Goal: Check status: Check status

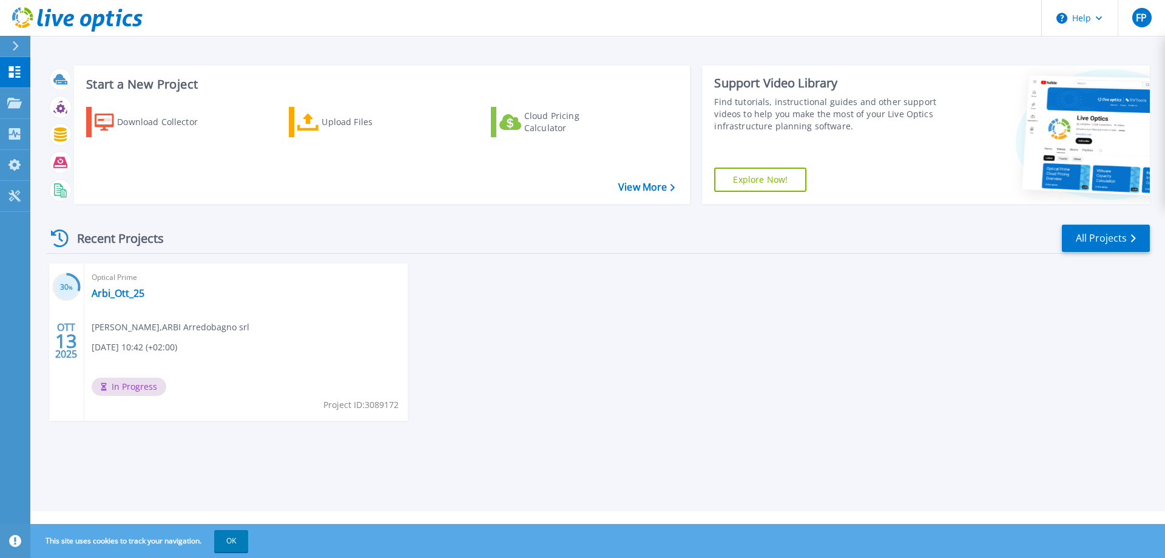
click at [563, 42] on div "Start a New Project Download Collector Upload Files Cloud Pricing Calculator Vi…" at bounding box center [597, 255] width 1135 height 511
click at [589, 43] on div "Start a New Project Download Collector Upload Files Cloud Pricing Calculator Vi…" at bounding box center [597, 255] width 1135 height 511
click at [121, 297] on link "Arbi_Ott_25" at bounding box center [118, 293] width 53 height 12
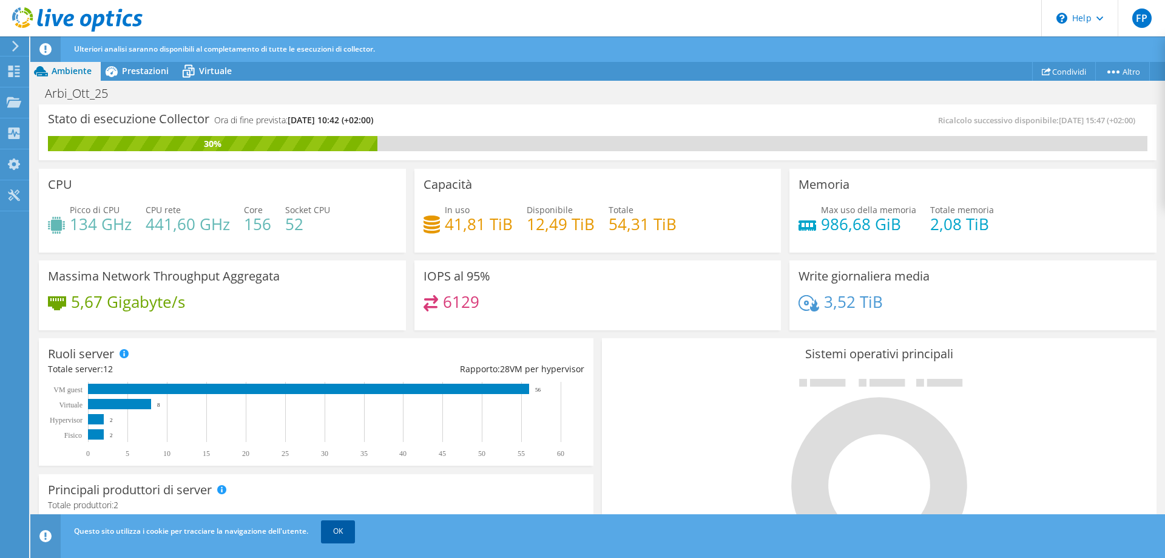
click at [331, 536] on link "OK" at bounding box center [338, 531] width 34 height 22
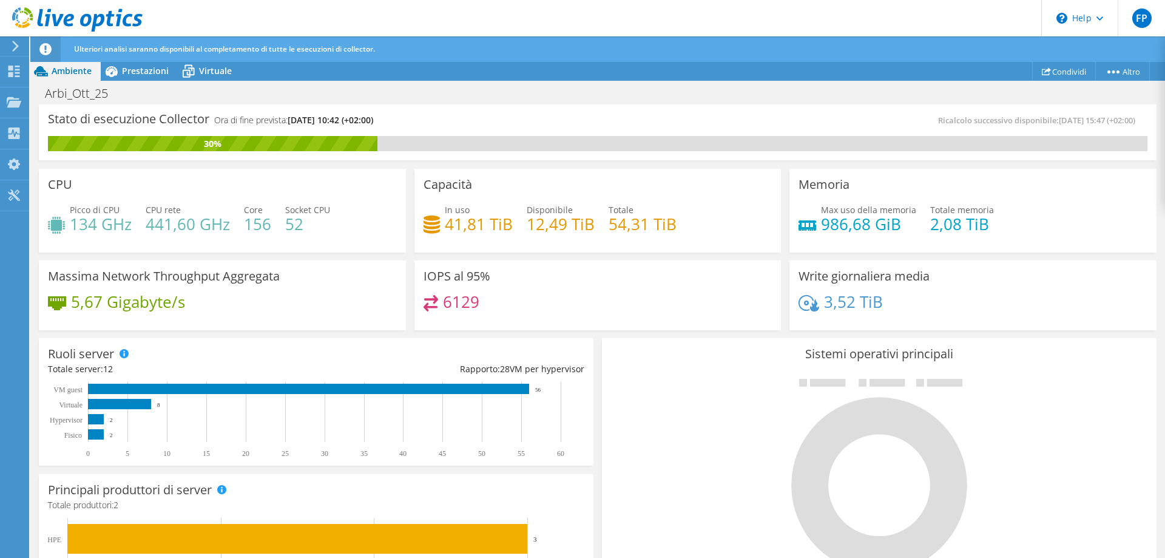
scroll to position [303, 0]
click at [803, 39] on div "Ulteriori analisi saranno disponibili al completamento di tutte le esecuzioni d…" at bounding box center [620, 48] width 1099 height 25
click at [799, 52] on div "Ulteriori analisi saranno disponibili al completamento di tutte le esecuzioni d…" at bounding box center [620, 48] width 1099 height 25
click at [141, 66] on span "Prestazioni" at bounding box center [145, 71] width 47 height 12
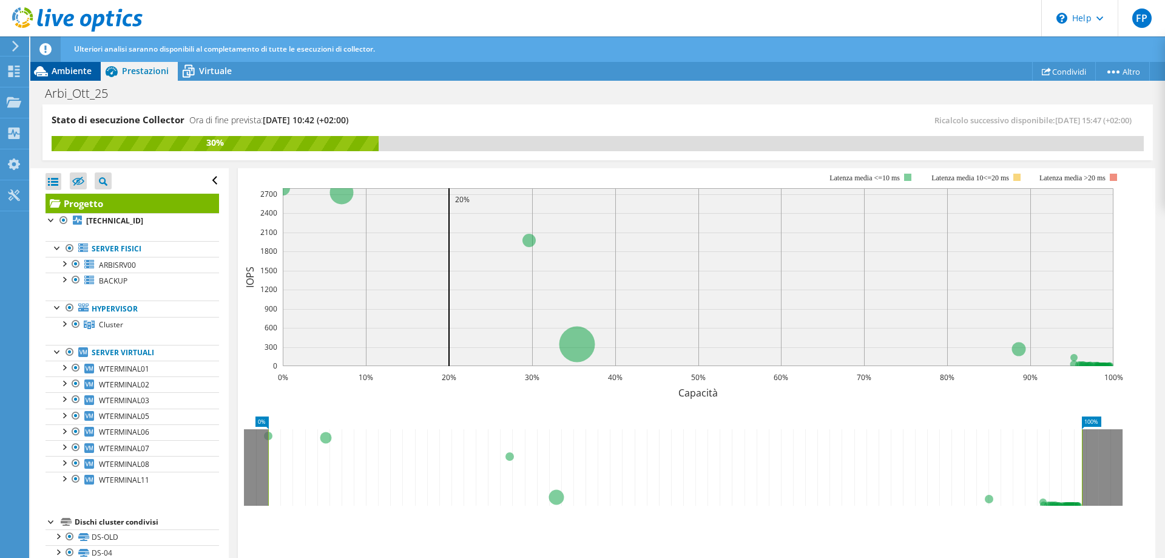
click at [69, 70] on span "Ambiente" at bounding box center [72, 71] width 40 height 12
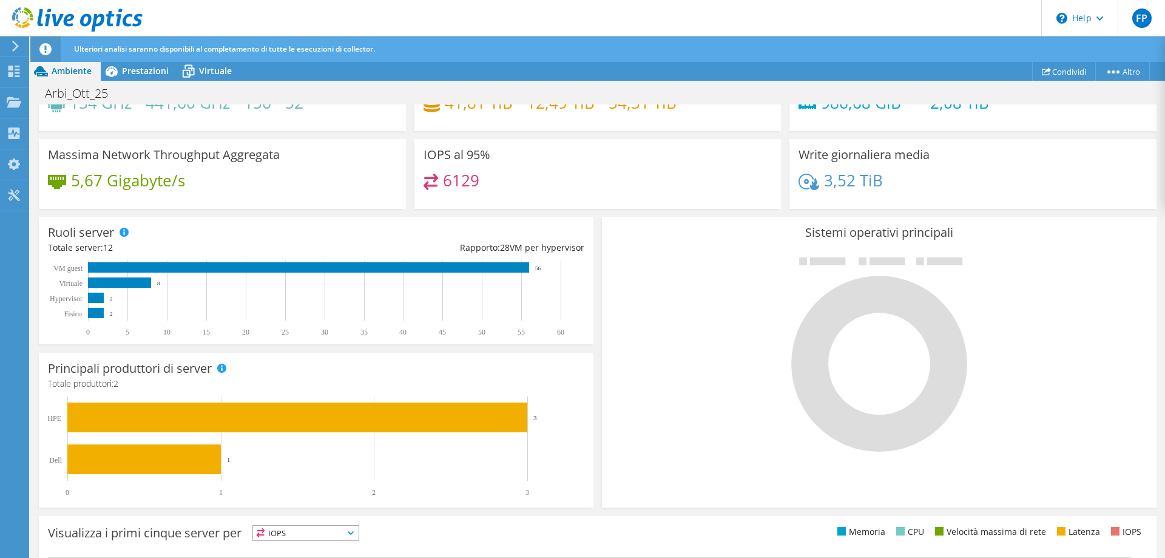
scroll to position [323, 0]
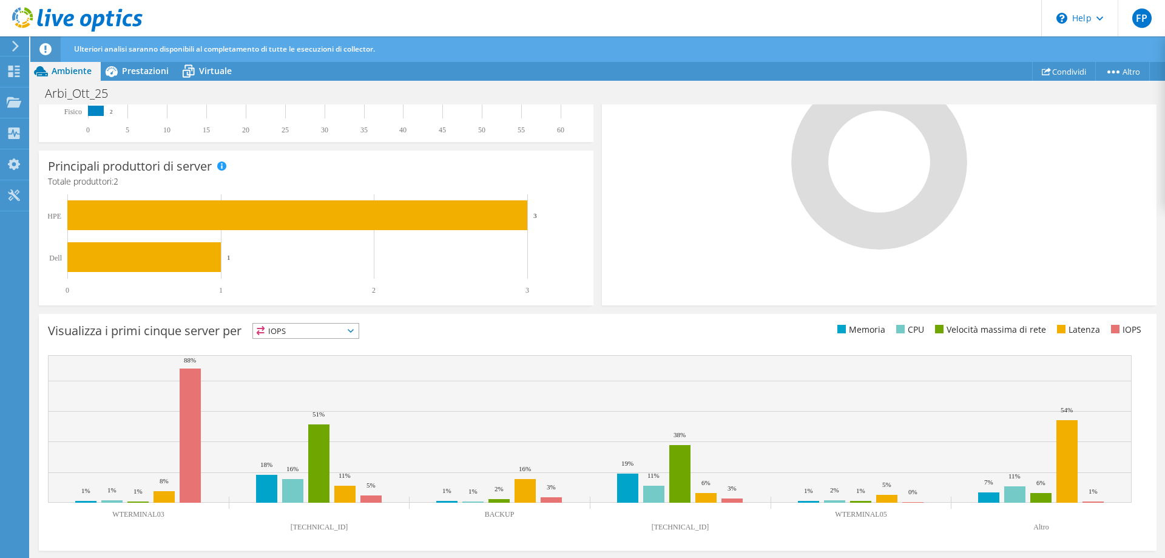
click at [285, 335] on span "IOPS" at bounding box center [306, 330] width 106 height 15
click at [291, 344] on li "IOPS" at bounding box center [306, 346] width 106 height 17
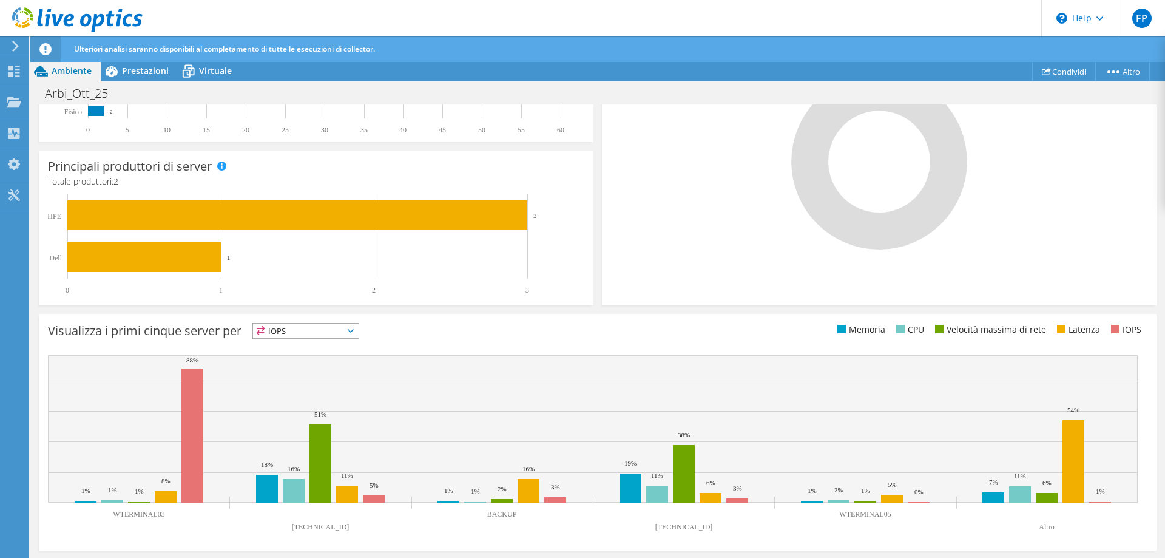
click at [296, 329] on span "IOPS" at bounding box center [298, 330] width 90 height 15
click at [298, 362] on li "Memoria" at bounding box center [306, 363] width 106 height 17
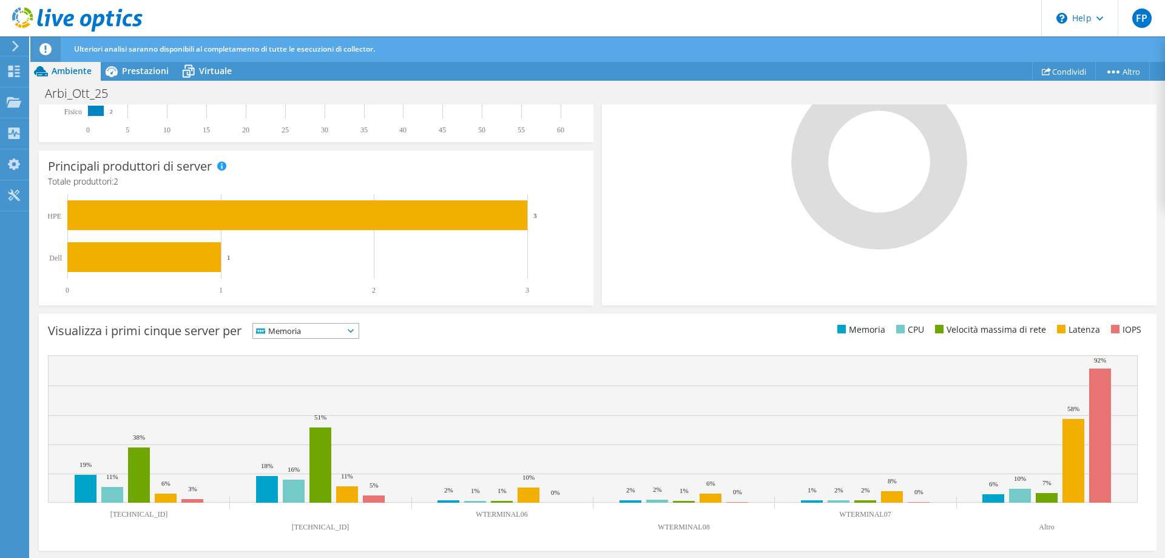
click at [308, 331] on span "Memoria" at bounding box center [298, 330] width 90 height 15
click at [317, 384] on li "CPU" at bounding box center [306, 380] width 106 height 17
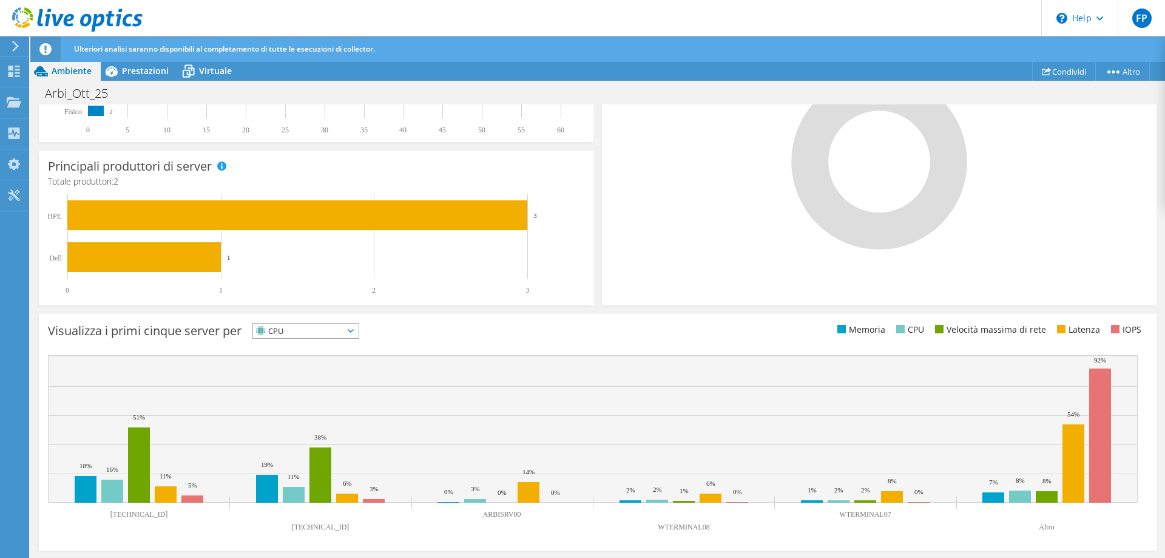
click at [323, 337] on span "CPU" at bounding box center [298, 330] width 90 height 15
click at [305, 391] on li "Velocità massima di rete" at bounding box center [306, 397] width 106 height 17
click at [314, 329] on span "Velocità massima di rete" at bounding box center [312, 330] width 118 height 15
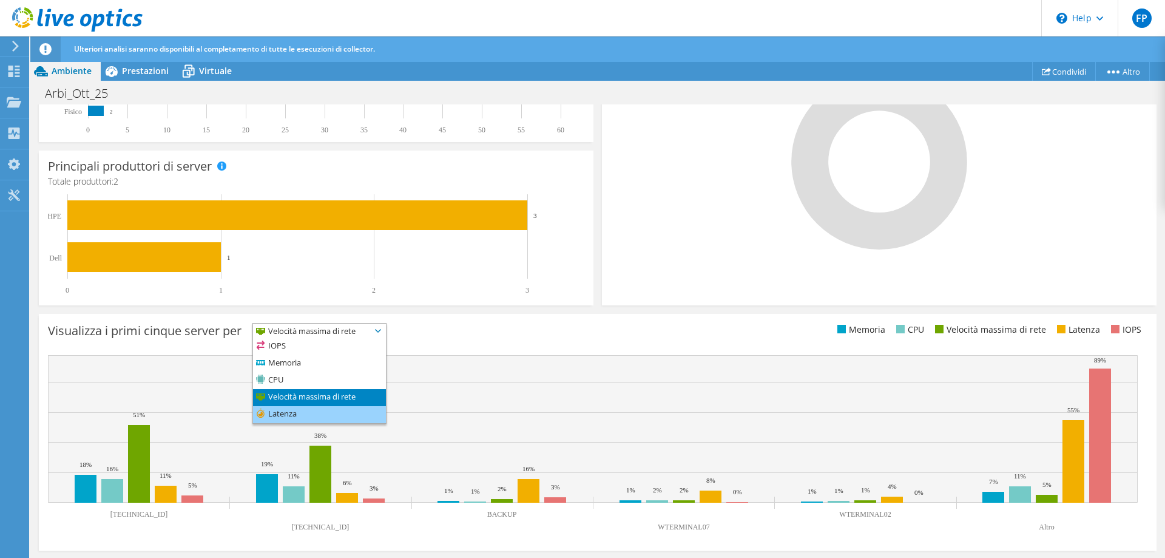
click at [325, 411] on li "Latenza" at bounding box center [319, 414] width 133 height 17
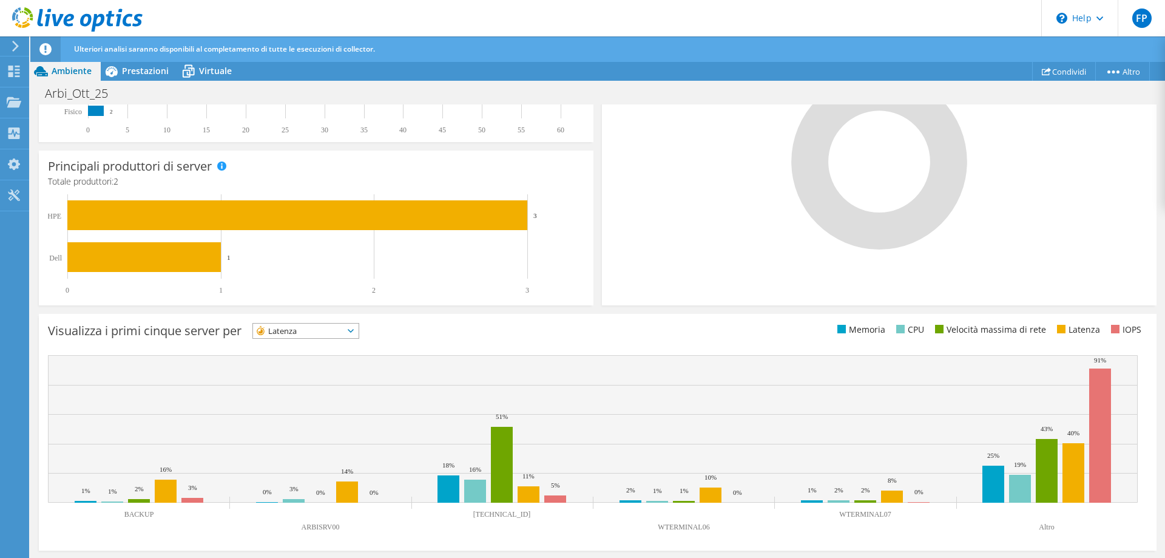
click at [338, 334] on span "Latenza" at bounding box center [298, 330] width 90 height 15
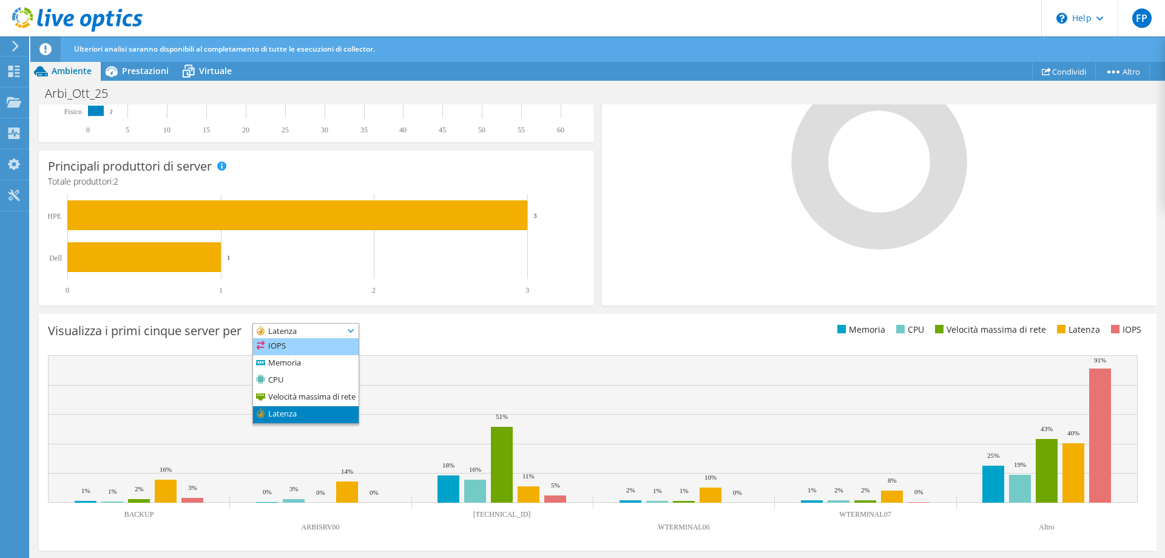
click at [314, 339] on li "IOPS" at bounding box center [306, 346] width 106 height 17
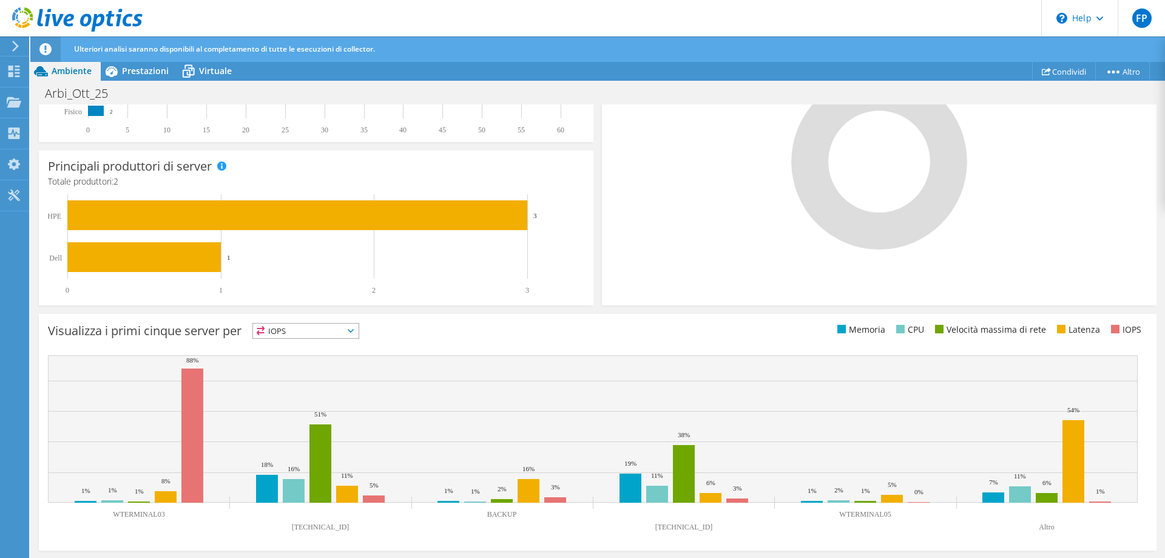
click at [458, 335] on div "Visualizza i primi cinque server per IOPS IOPS" at bounding box center [323, 333] width 550 height 20
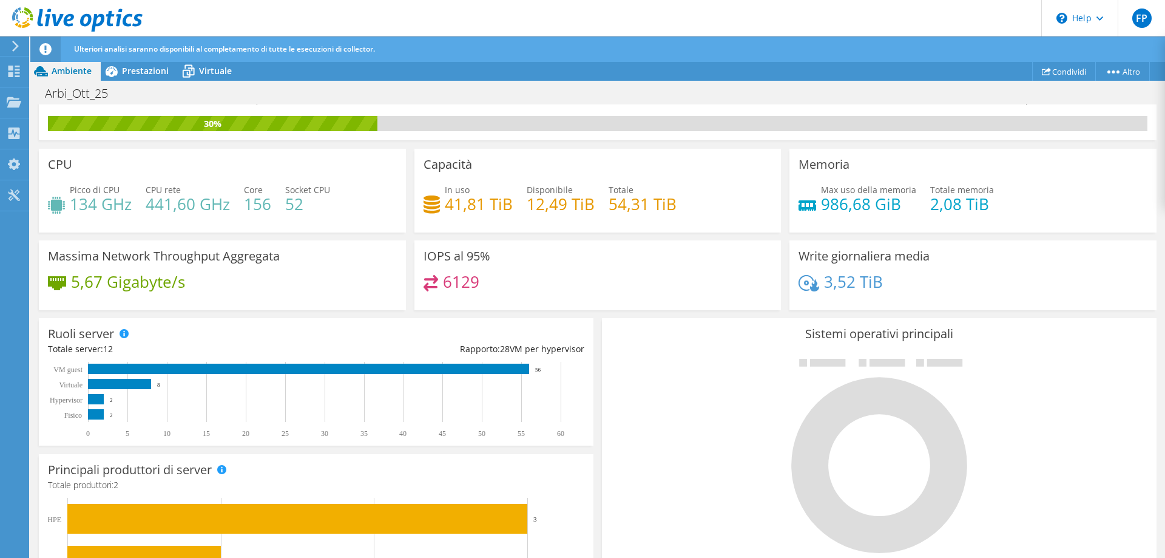
scroll to position [89, 0]
click at [215, 72] on span "Virtuale" at bounding box center [215, 71] width 33 height 12
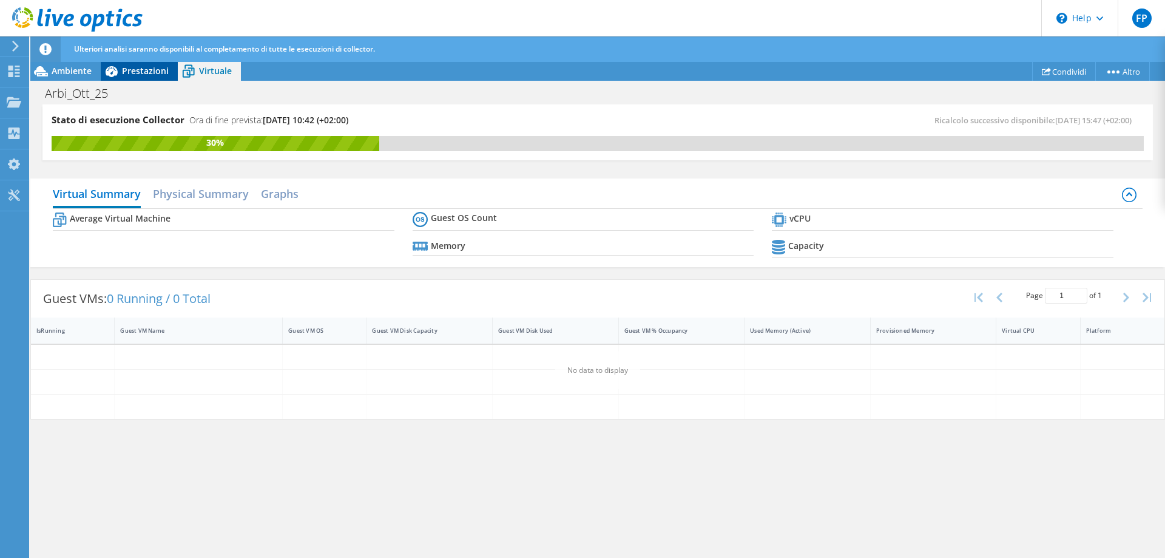
scroll to position [0, 0]
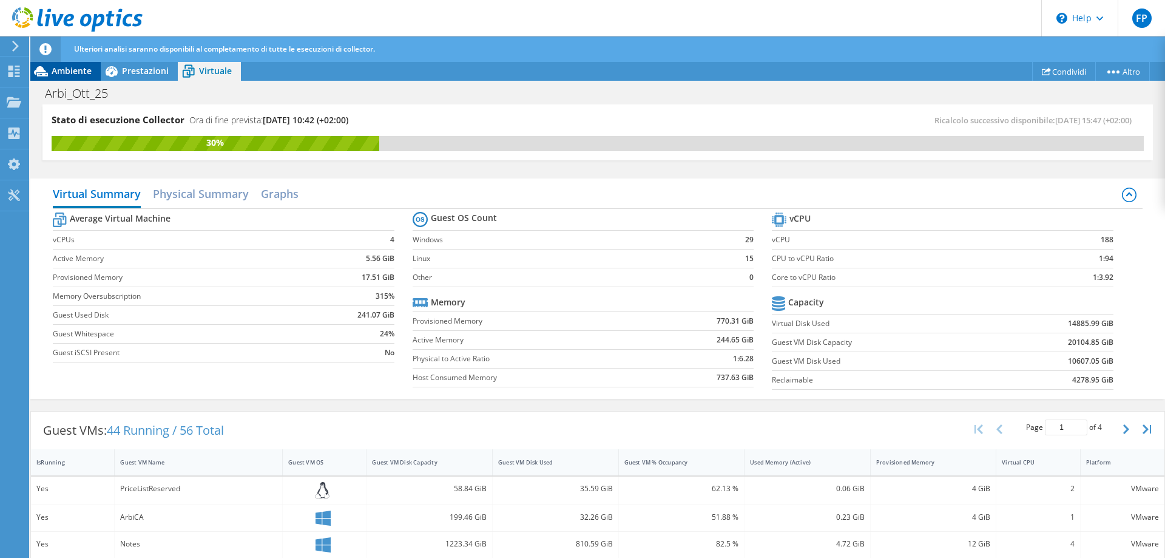
click at [69, 69] on span "Ambiente" at bounding box center [72, 71] width 40 height 12
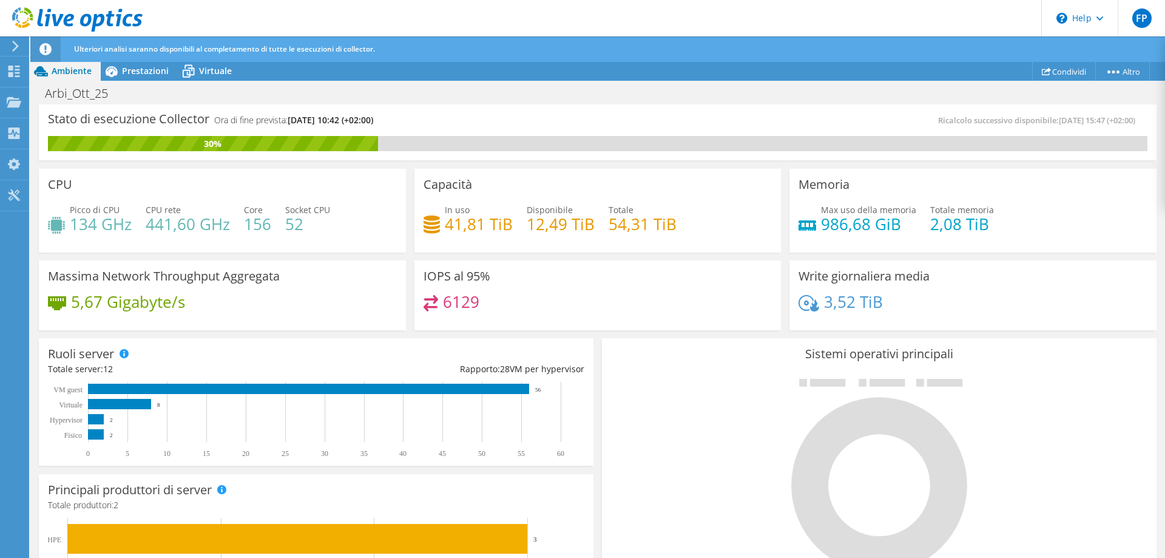
click at [854, 87] on div "Arbi_Ott_25 Stampa" at bounding box center [597, 93] width 1135 height 22
